Goal: Navigation & Orientation: Find specific page/section

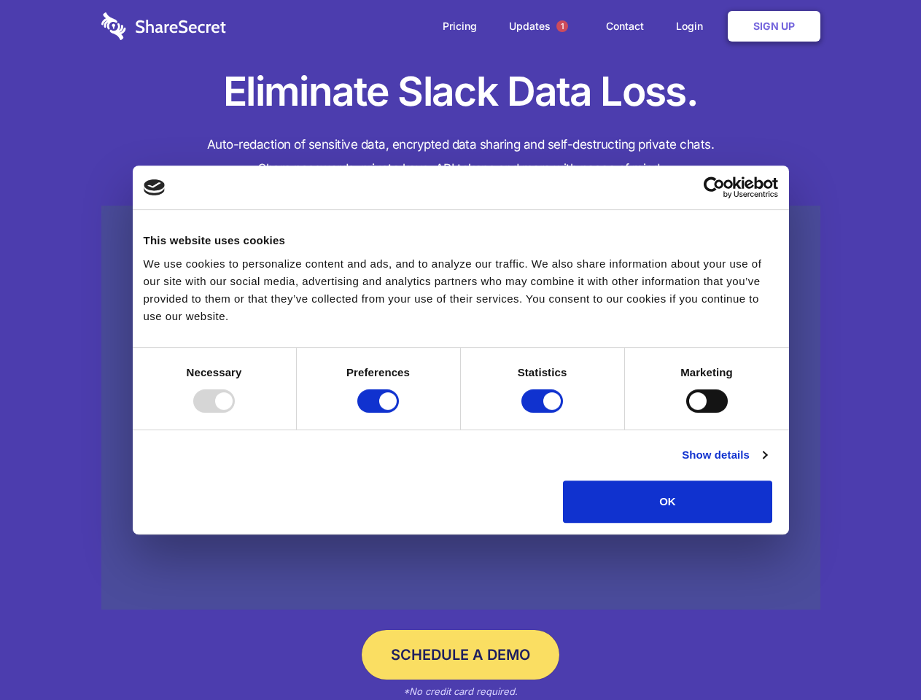
click at [235, 413] on div at bounding box center [214, 400] width 42 height 23
click at [399, 413] on input "Preferences" at bounding box center [378, 400] width 42 height 23
checkbox input "false"
click at [544, 413] on input "Statistics" at bounding box center [543, 400] width 42 height 23
checkbox input "false"
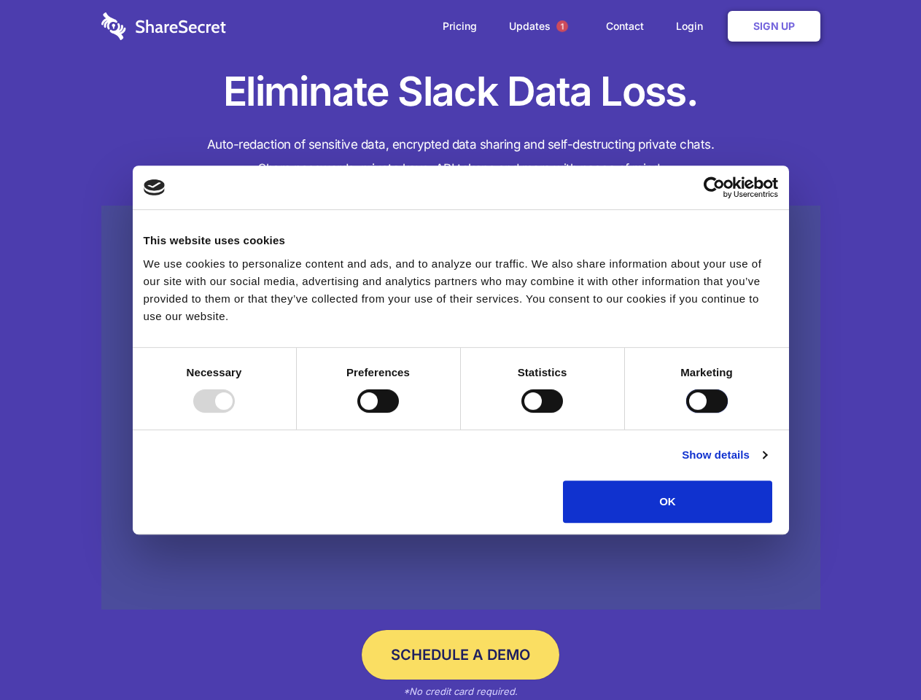
click at [686, 413] on input "Marketing" at bounding box center [707, 400] width 42 height 23
checkbox input "true"
click at [767, 464] on link "Show details" at bounding box center [724, 455] width 85 height 18
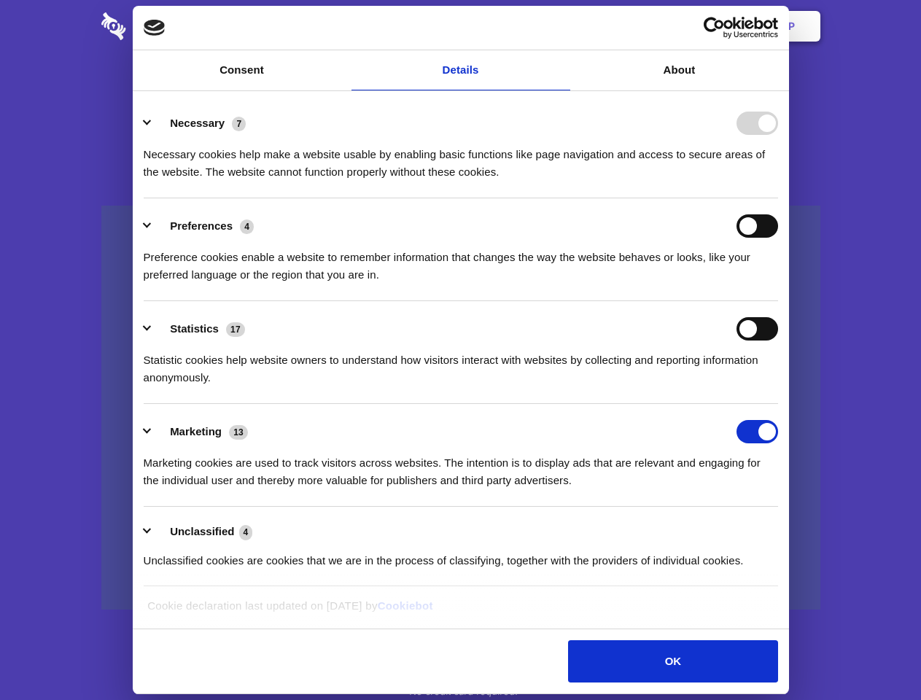
click at [778, 181] on div "Necessary cookies help make a website usable by enabling basic functions like p…" at bounding box center [461, 158] width 635 height 46
click at [562, 26] on span "1" at bounding box center [563, 26] width 12 height 12
